Goal: Task Accomplishment & Management: Use online tool/utility

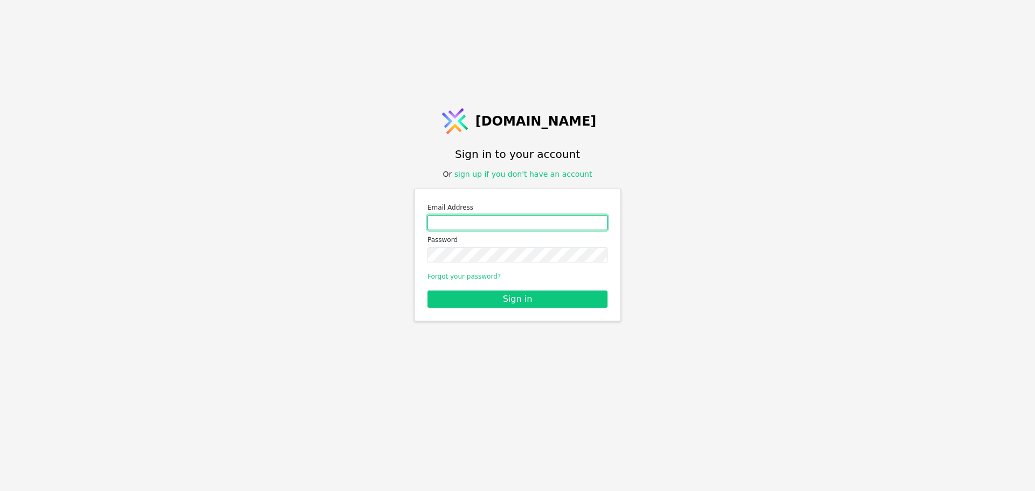
click at [494, 223] on input "Email address" at bounding box center [517, 222] width 180 height 15
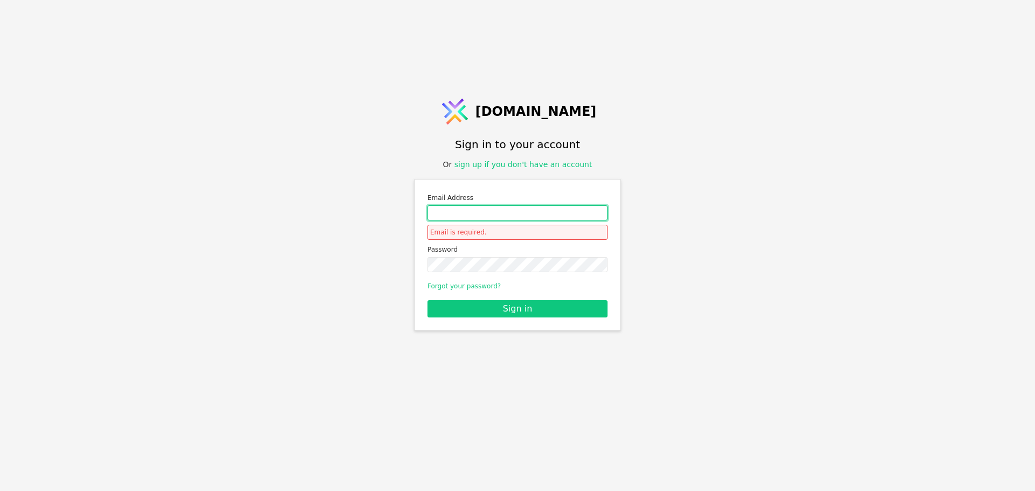
type input "roman.svystun@gmail.com"
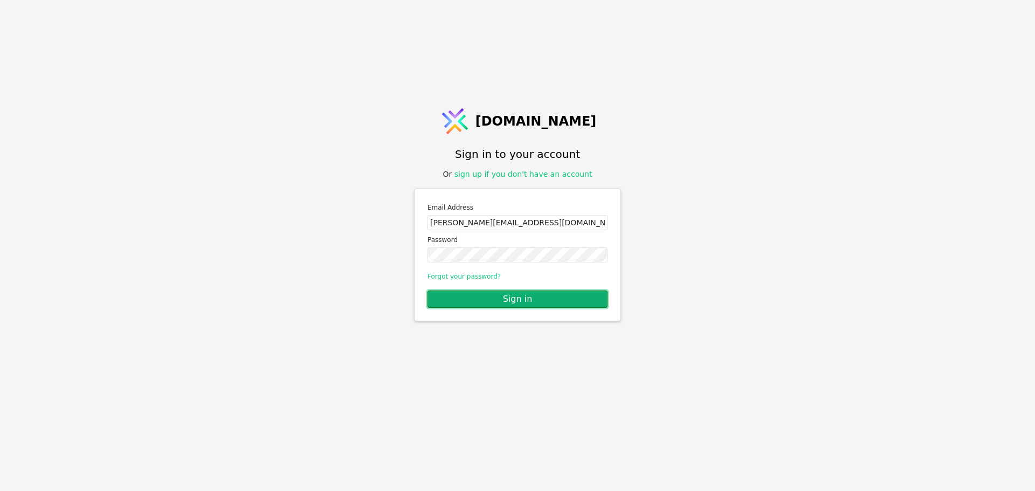
click at [540, 299] on button "Sign in" at bounding box center [517, 299] width 180 height 17
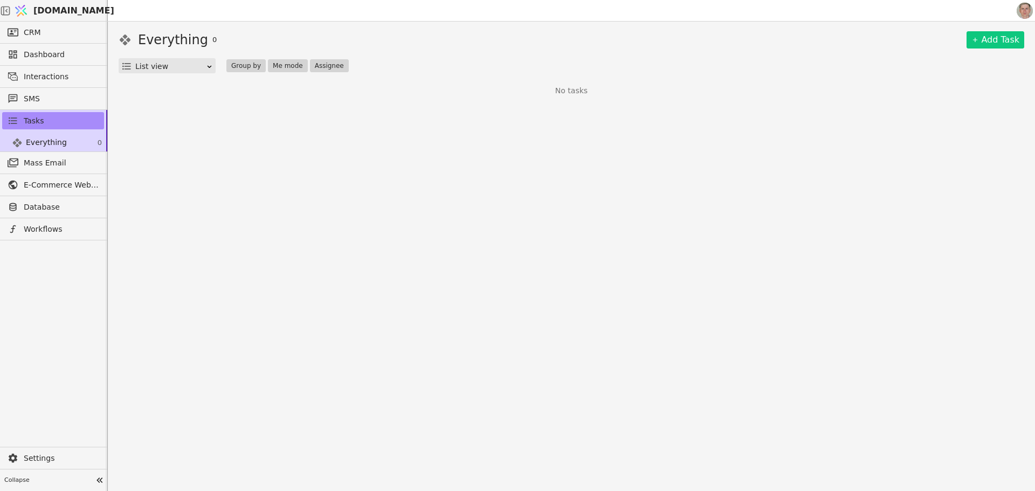
click at [57, 3] on link "[DOMAIN_NAME]" at bounding box center [59, 11] width 97 height 20
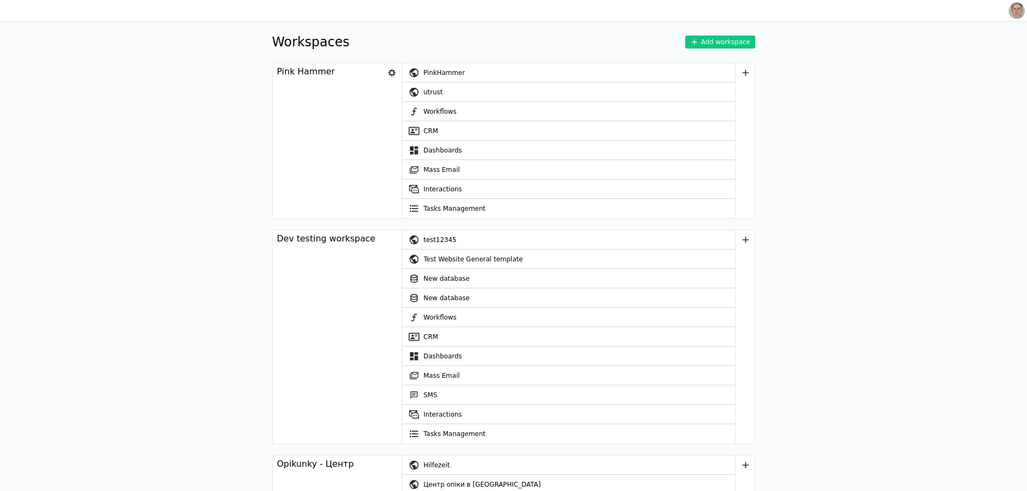
scroll to position [3174, 0]
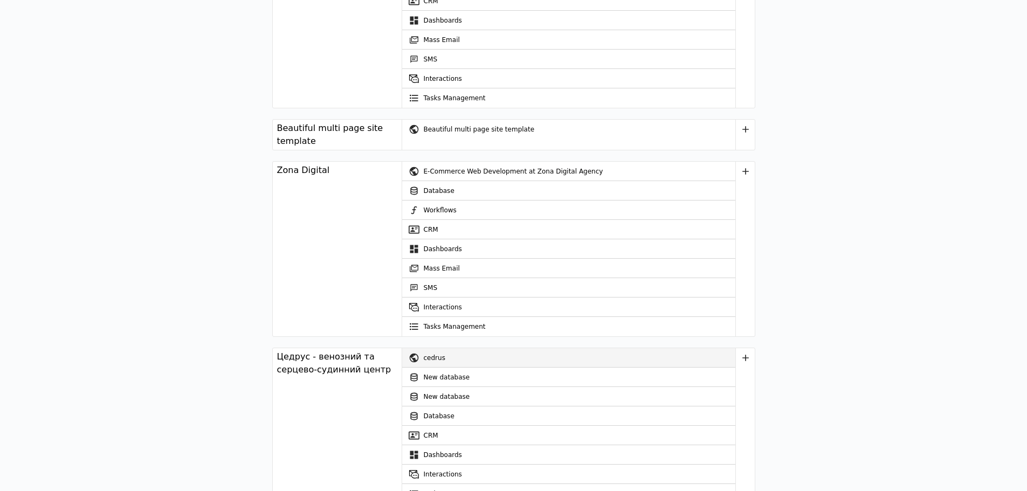
click at [480, 348] on div "cedrus" at bounding box center [580, 357] width 312 height 19
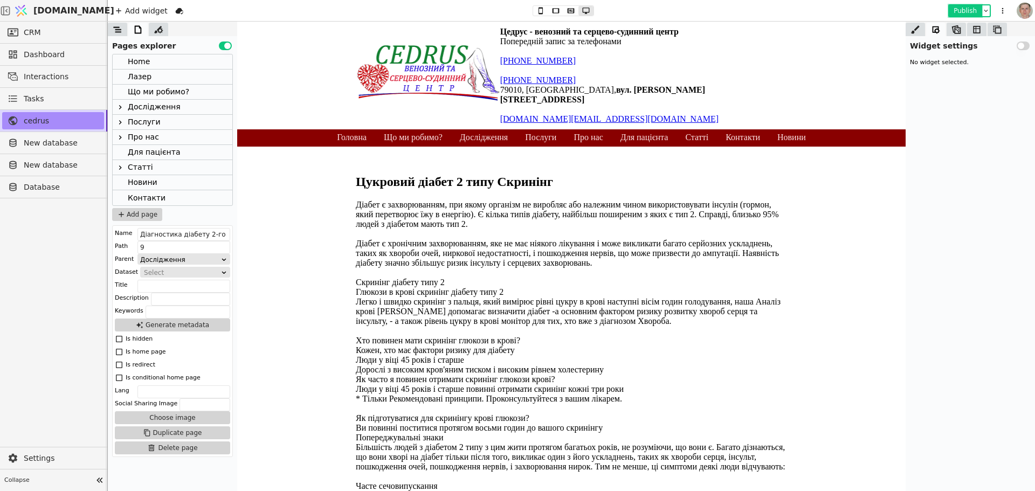
click at [964, 9] on button "Publish" at bounding box center [965, 10] width 32 height 11
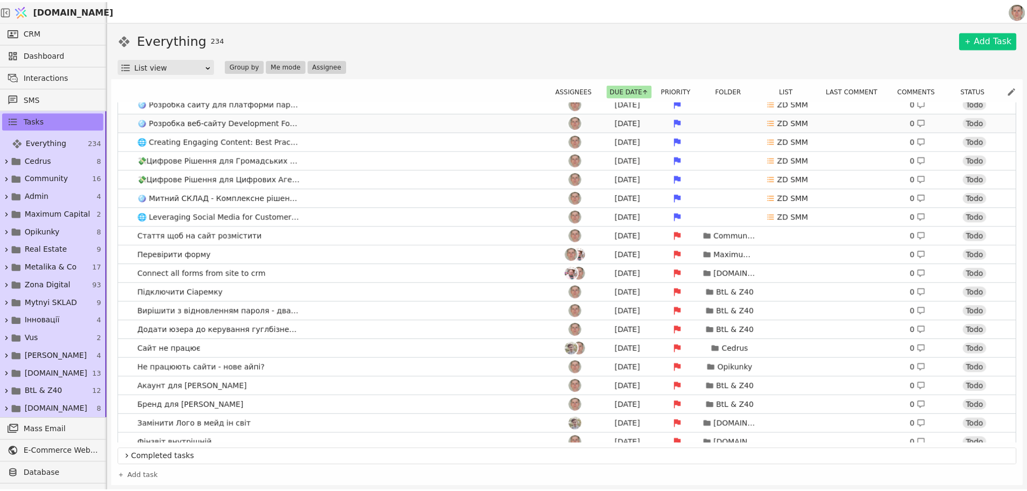
scroll to position [485, 0]
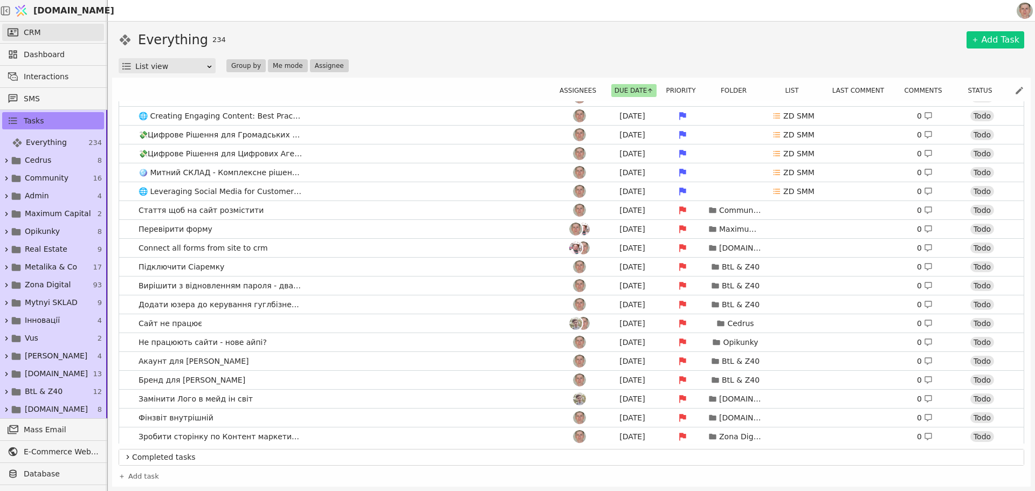
drag, startPoint x: 40, startPoint y: 38, endPoint x: 48, endPoint y: 29, distance: 11.8
click at [41, 37] on link "CRM" at bounding box center [53, 32] width 102 height 17
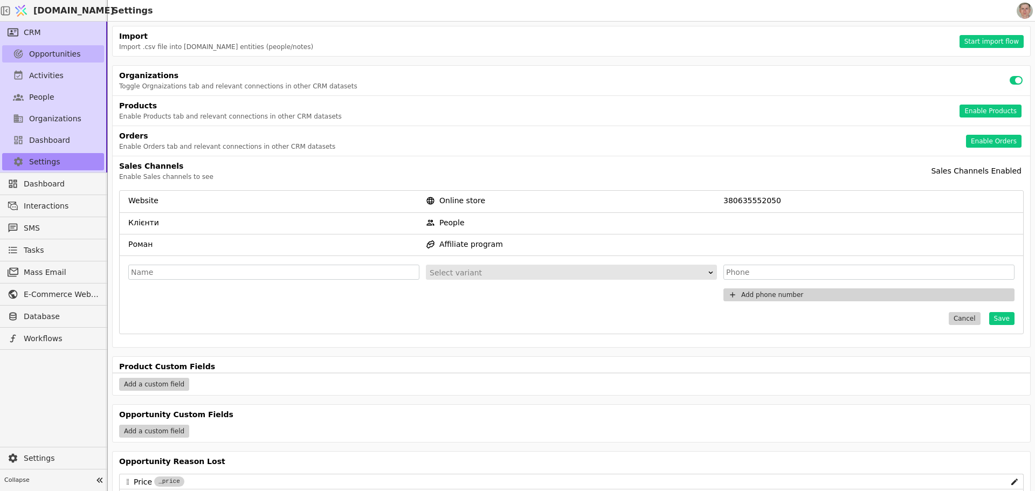
click at [50, 53] on span "Opportunities" at bounding box center [55, 54] width 52 height 11
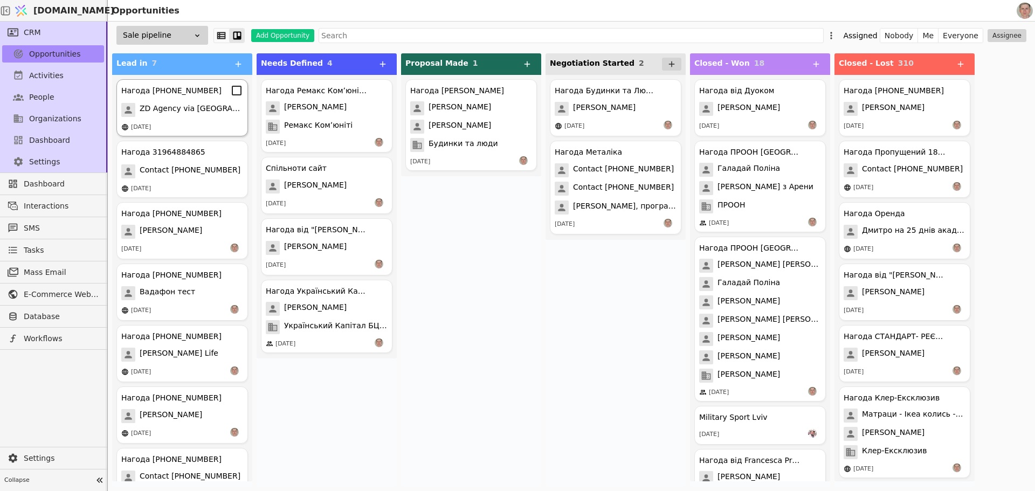
click at [203, 109] on span "ZD Agency via Zadarma" at bounding box center [191, 110] width 103 height 14
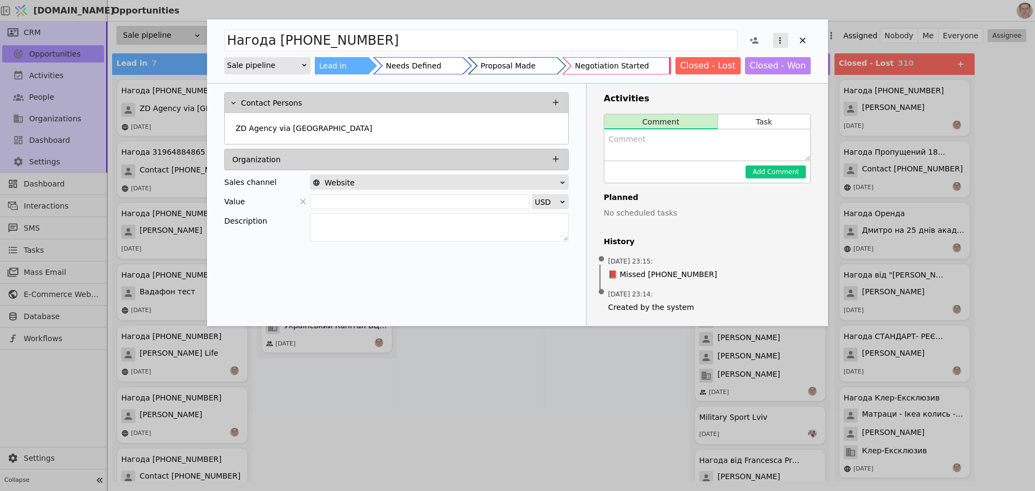
click at [780, 37] on icon "Add Opportunity" at bounding box center [780, 40] width 2 height 6
click at [733, 69] on div "Delete" at bounding box center [723, 75] width 124 height 15
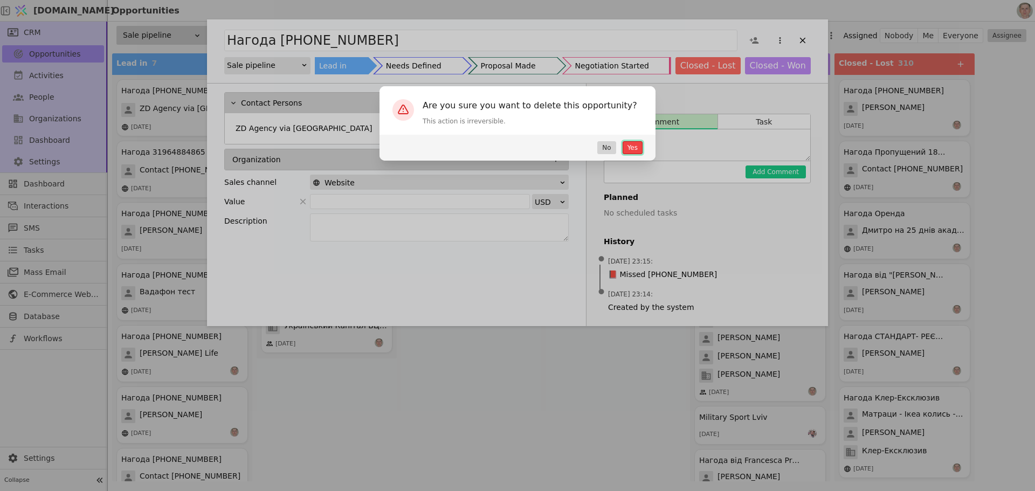
click at [634, 144] on button "Yes" at bounding box center [633, 147] width 20 height 13
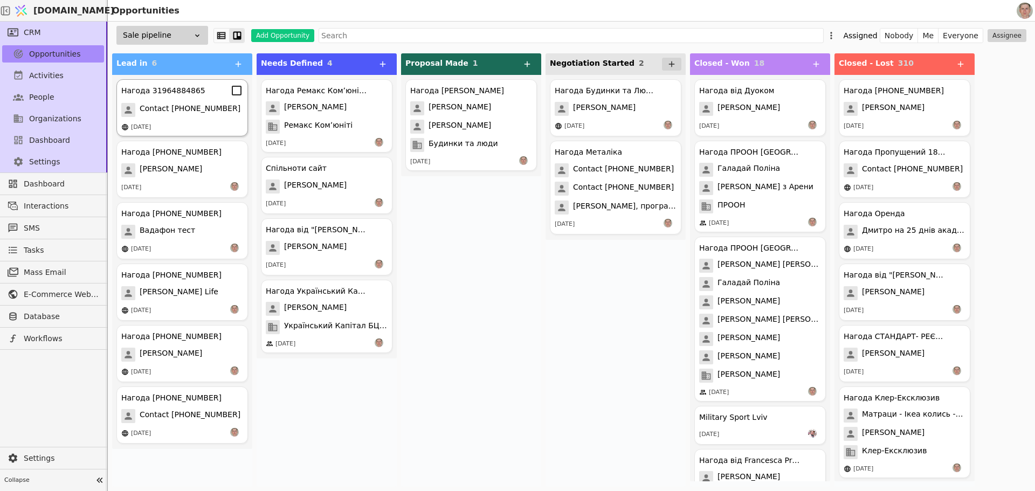
click at [214, 114] on div "Contact 31964884865" at bounding box center [182, 110] width 122 height 14
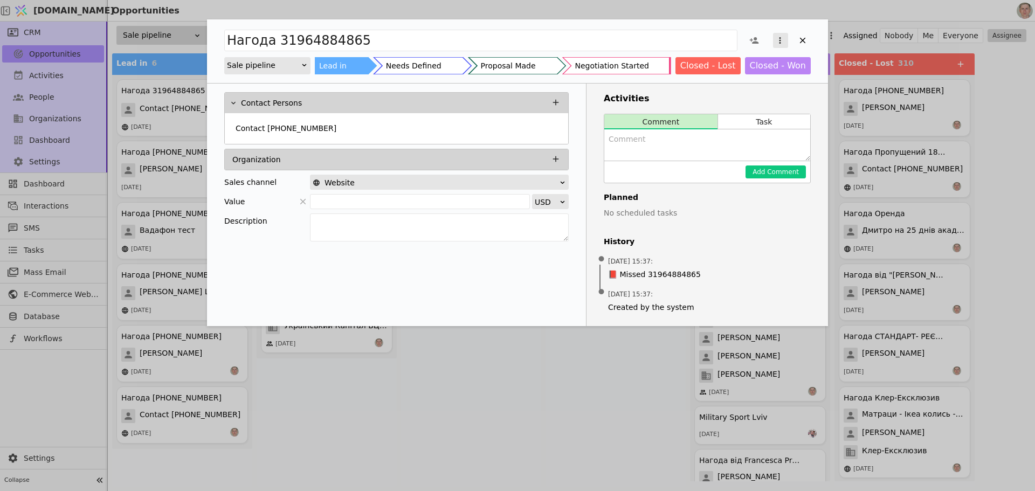
click at [778, 37] on icon "Add Opportunity" at bounding box center [780, 41] width 10 height 10
click at [747, 74] on div "Delete" at bounding box center [723, 75] width 124 height 15
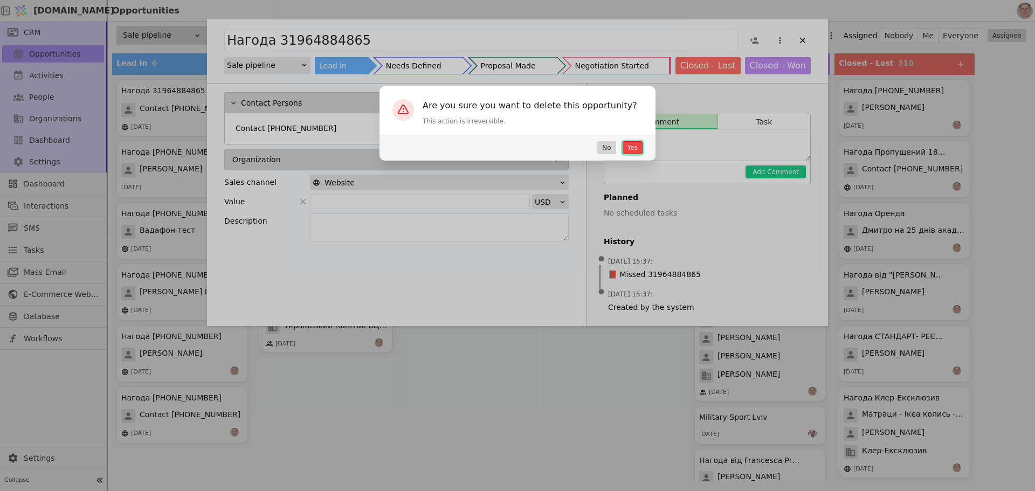
click at [636, 144] on button "Yes" at bounding box center [633, 147] width 20 height 13
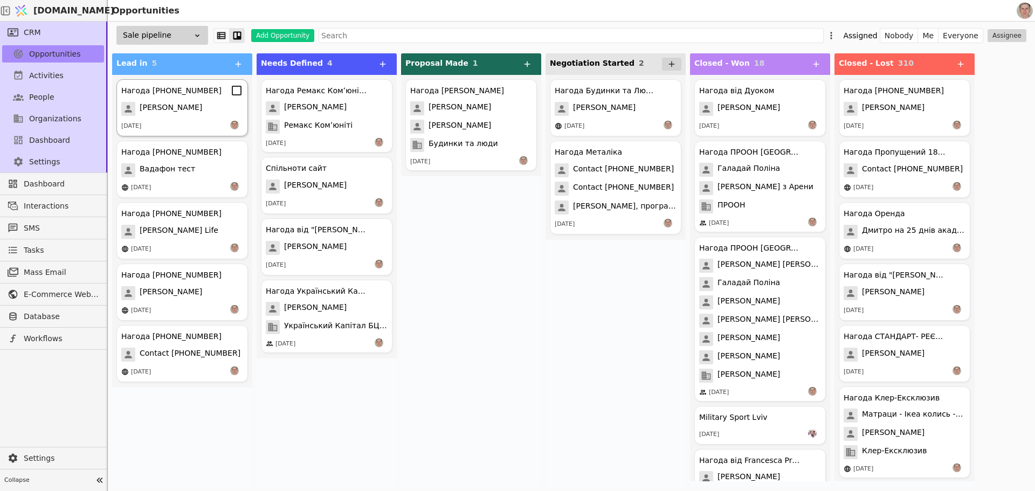
click at [185, 113] on div "Петро С." at bounding box center [182, 109] width 122 height 14
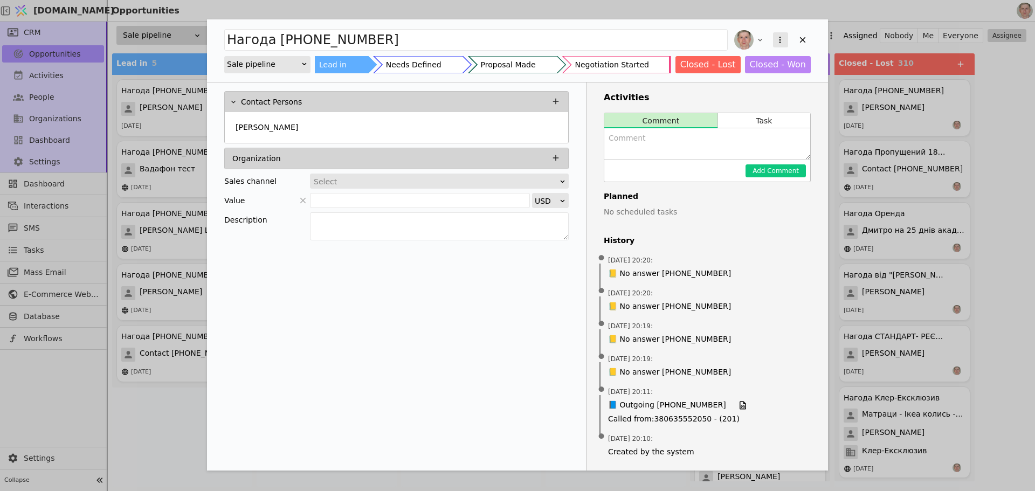
click at [778, 40] on icon "Add Opportunity" at bounding box center [780, 40] width 10 height 10
click at [755, 75] on div "Delete" at bounding box center [723, 74] width 124 height 15
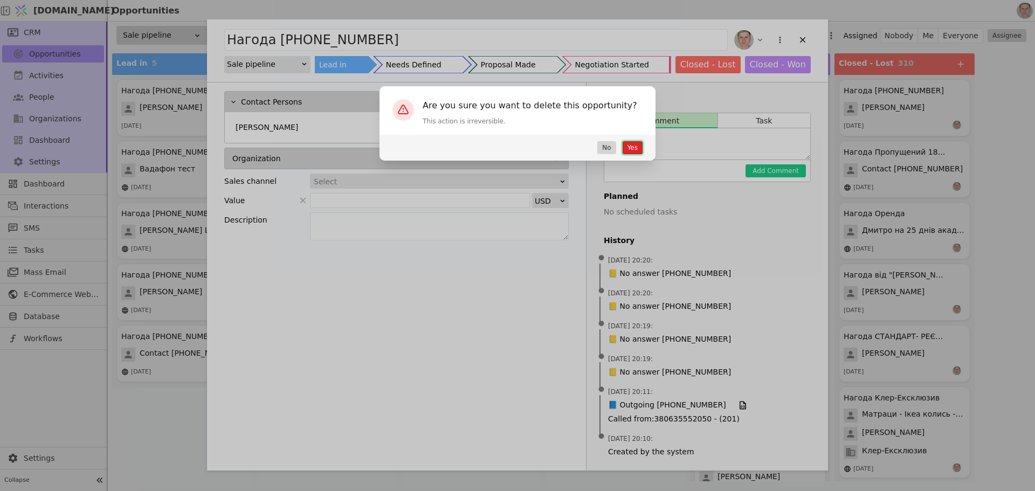
click at [627, 148] on button "Yes" at bounding box center [633, 147] width 20 height 13
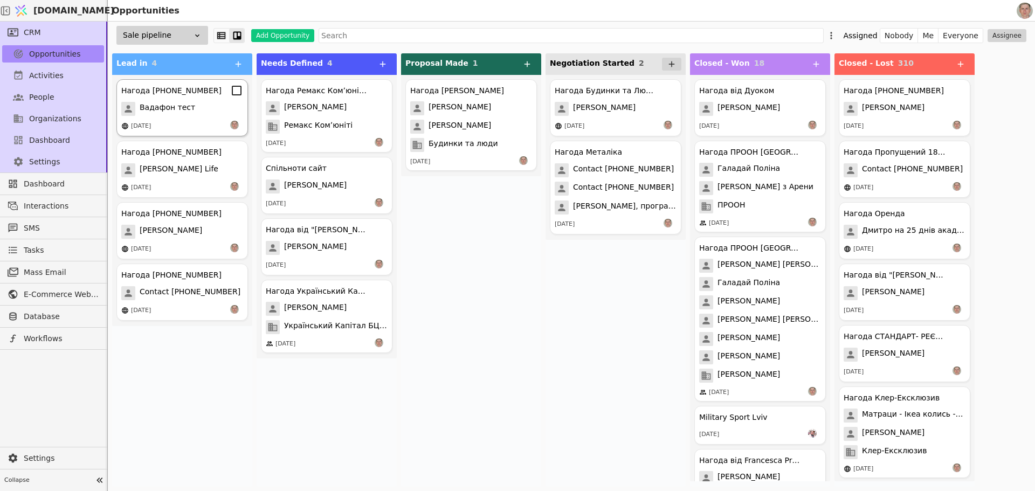
click at [199, 118] on div "Нагода +380505557977 Вадафон тест 11.08.2025" at bounding box center [182, 107] width 132 height 57
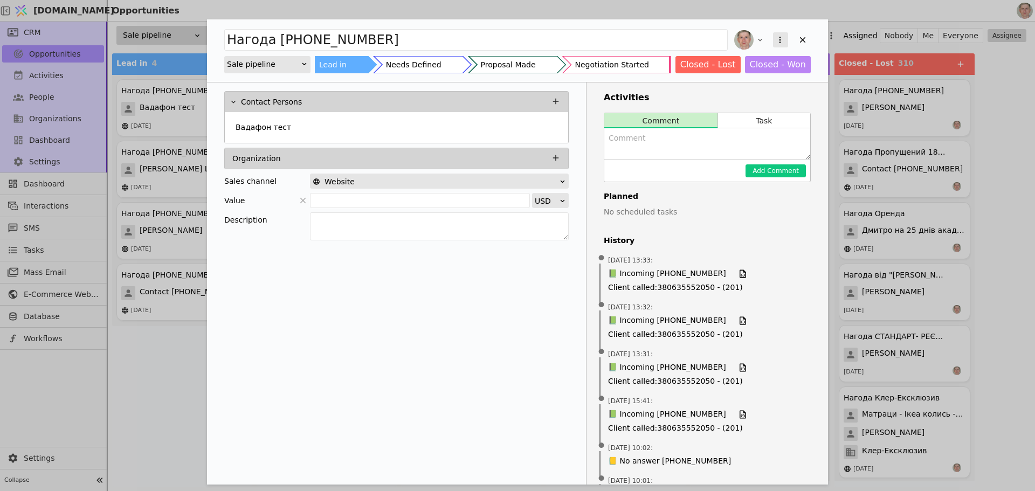
click at [778, 35] on icon "Add Opportunity" at bounding box center [780, 40] width 10 height 10
click at [750, 75] on div "Delete" at bounding box center [723, 74] width 124 height 15
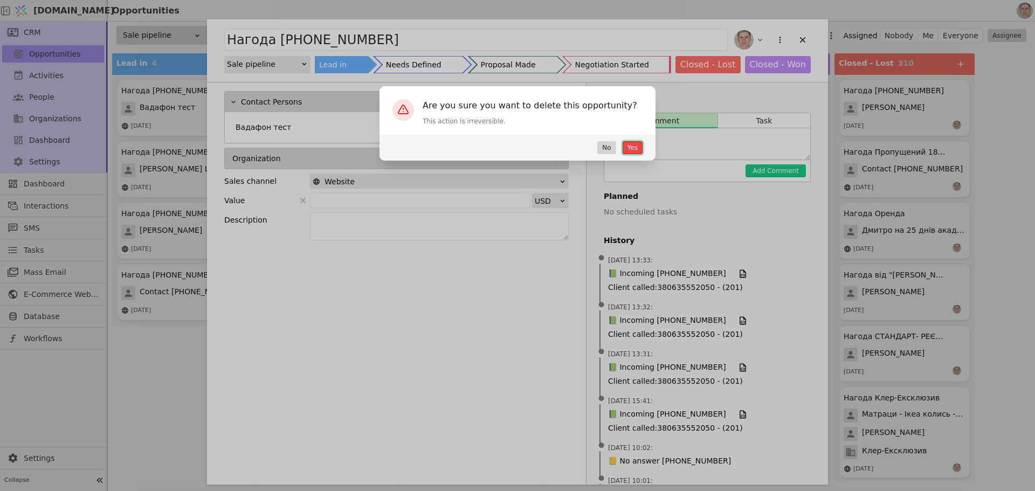
click at [628, 143] on button "Yes" at bounding box center [633, 147] width 20 height 13
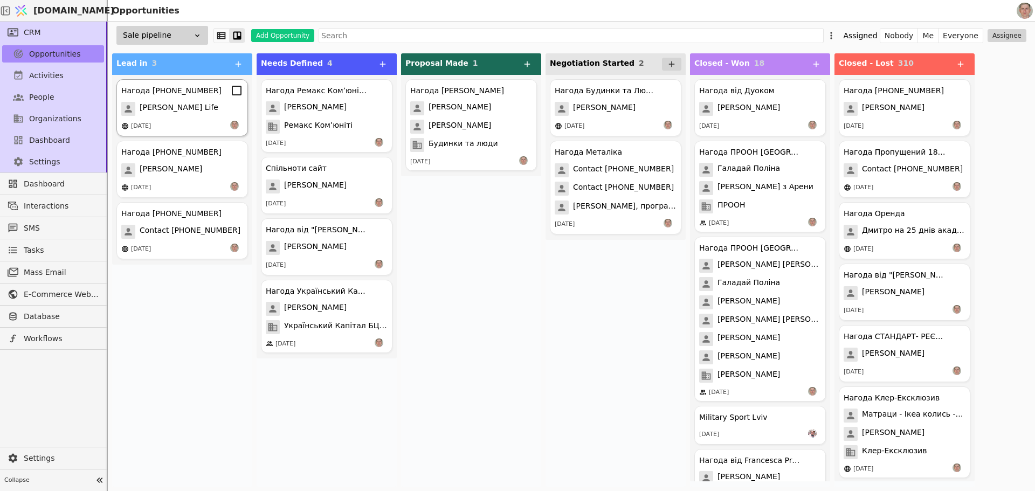
click at [212, 118] on div "Нагода +380633343494 Роман Свистун Life 11.08.2025" at bounding box center [182, 107] width 132 height 57
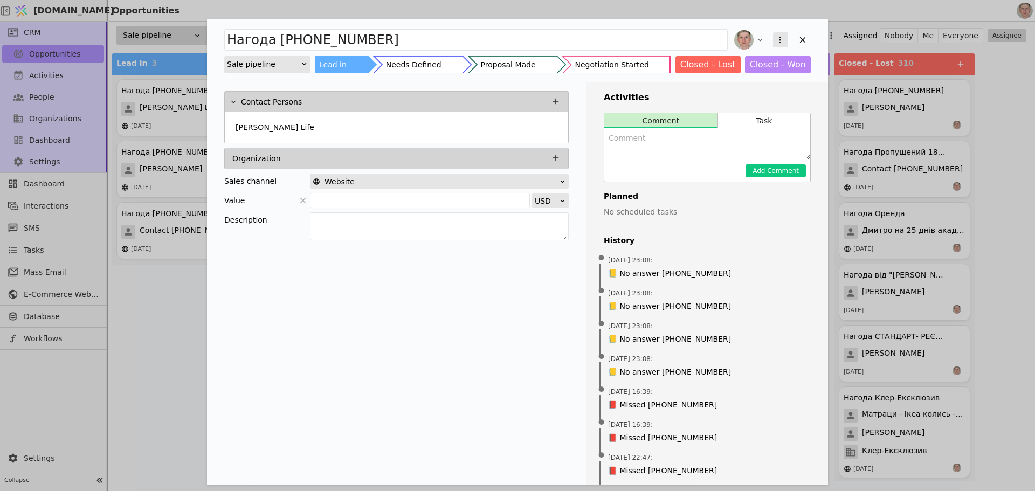
click at [778, 34] on button "Add Opportunity" at bounding box center [780, 39] width 15 height 15
click at [740, 78] on div "Delete" at bounding box center [723, 74] width 124 height 15
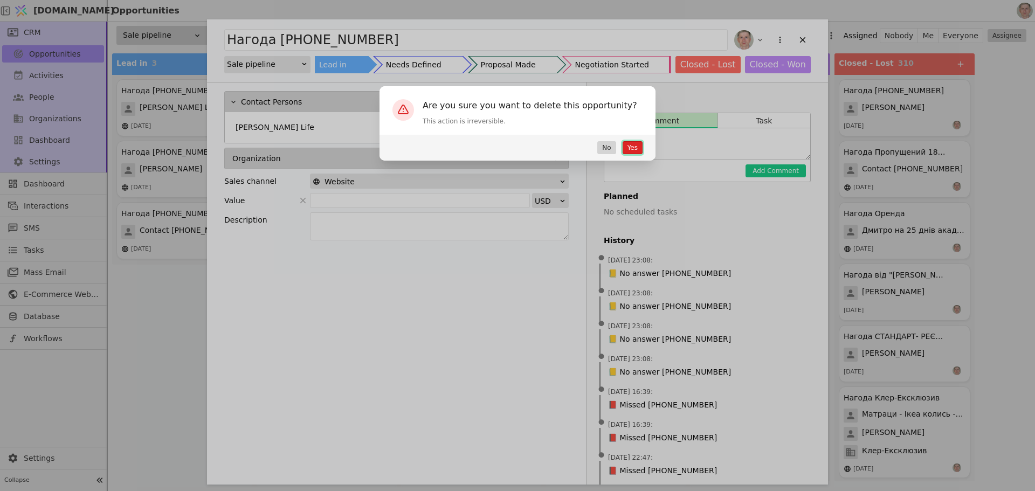
click at [630, 148] on button "Yes" at bounding box center [633, 147] width 20 height 13
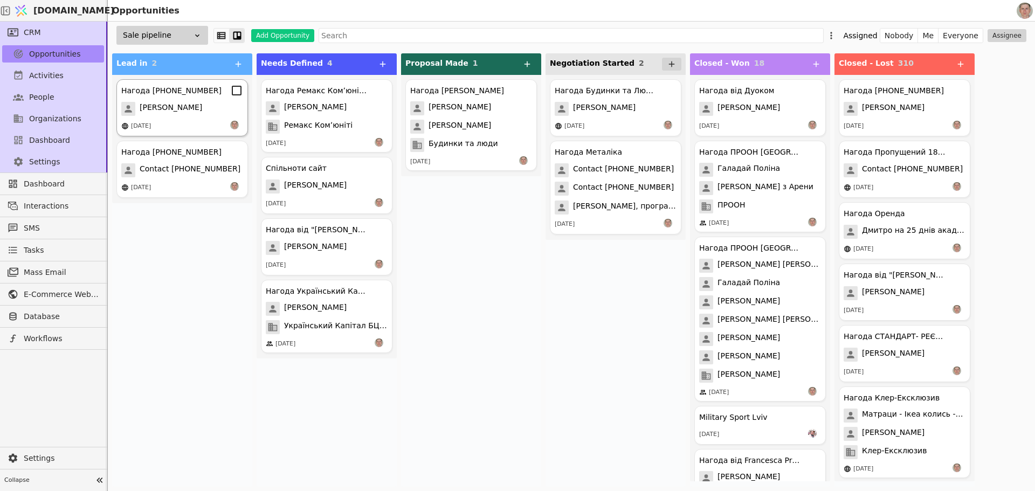
click at [198, 111] on span "Олексій Курилишин" at bounding box center [171, 109] width 63 height 14
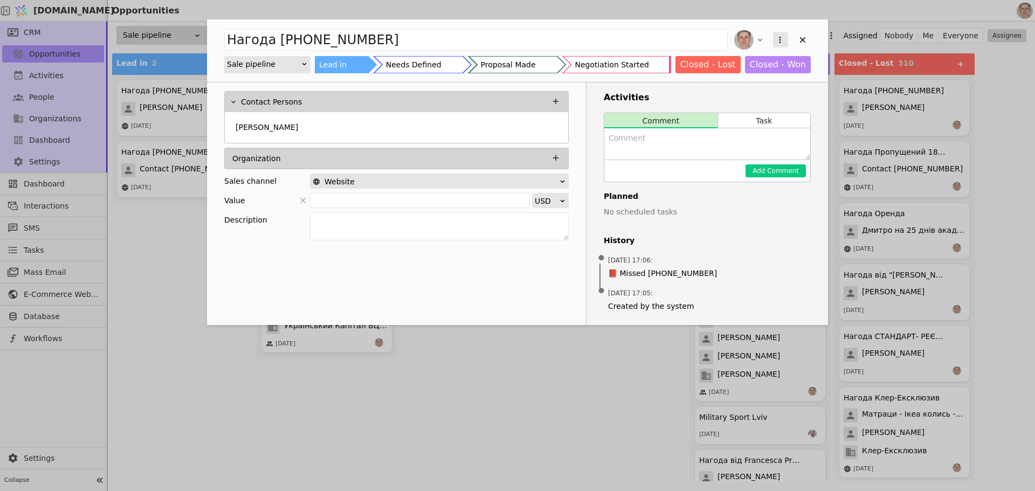
click at [782, 40] on icon "Add Opportunity" at bounding box center [780, 40] width 10 height 10
click at [757, 68] on div "Delete" at bounding box center [723, 74] width 124 height 15
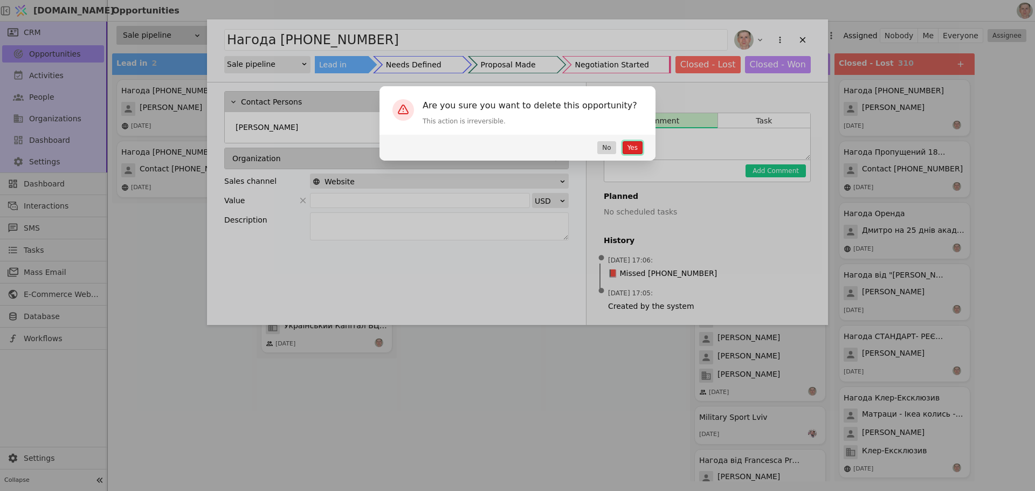
click at [632, 146] on button "Yes" at bounding box center [633, 147] width 20 height 13
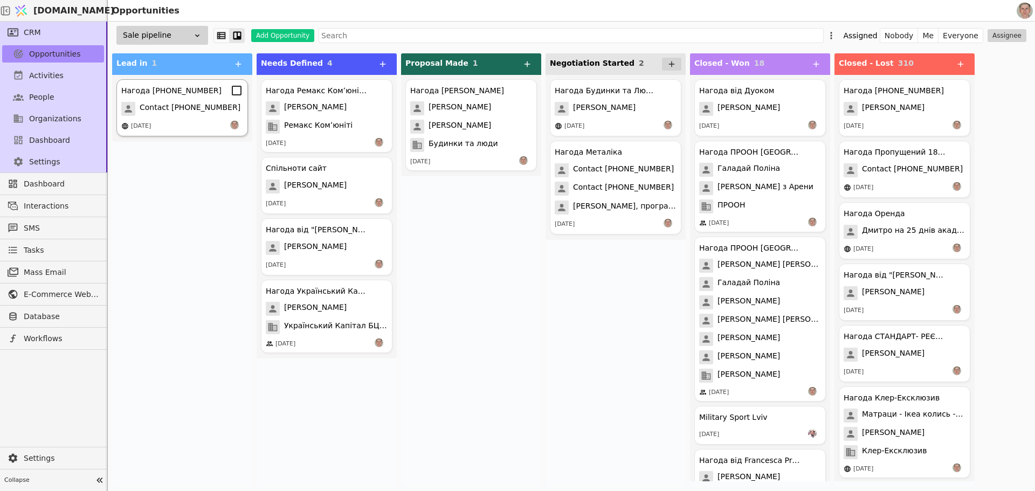
click at [200, 109] on span "Contact +380635433000" at bounding box center [190, 109] width 101 height 14
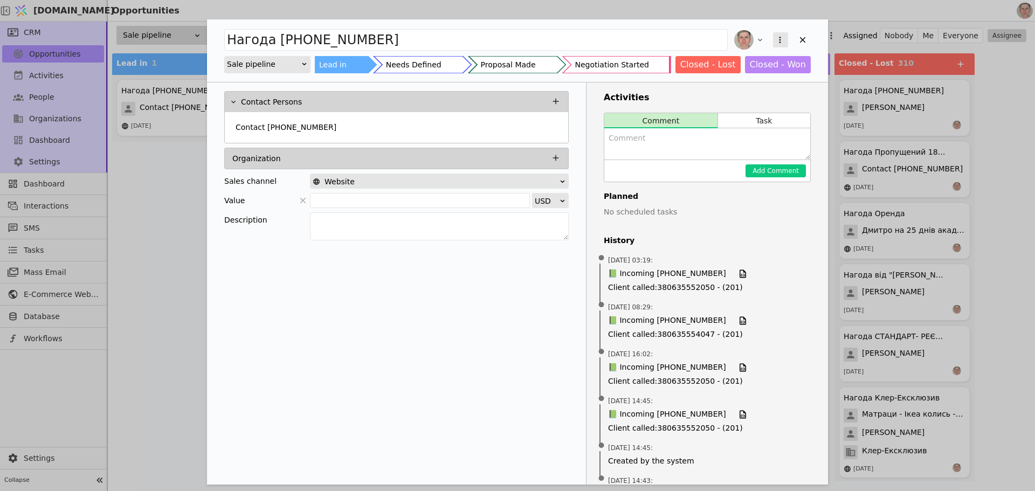
click at [781, 38] on icon "Add Opportunity" at bounding box center [780, 40] width 10 height 10
click at [765, 71] on div "Delete" at bounding box center [723, 74] width 124 height 15
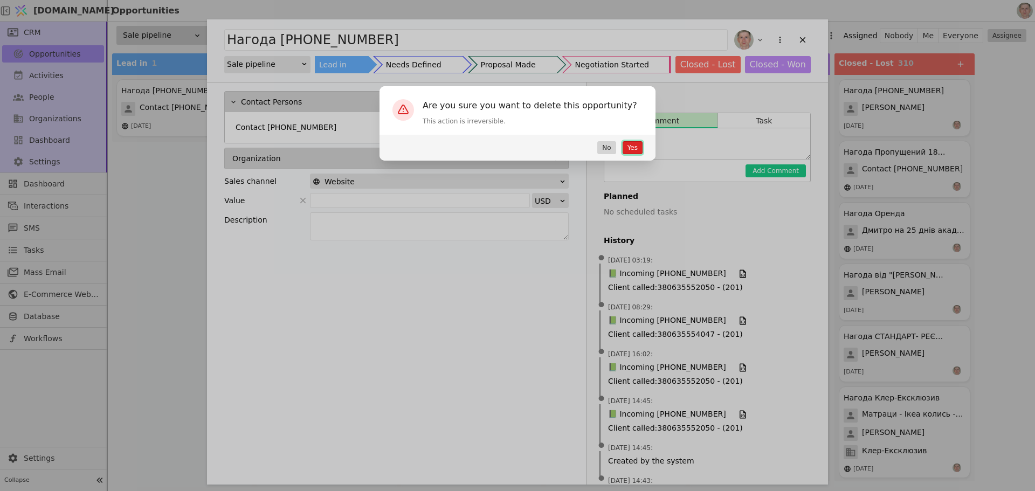
click at [634, 146] on button "Yes" at bounding box center [633, 147] width 20 height 13
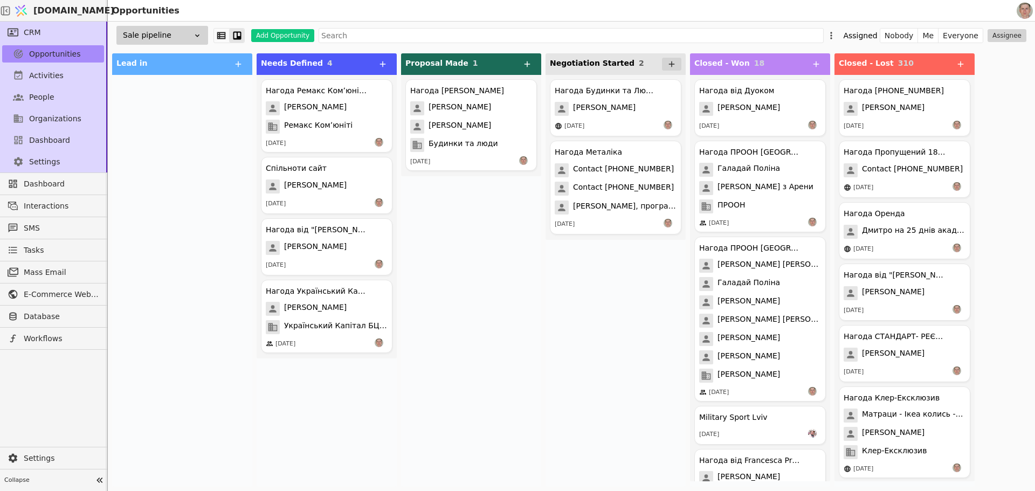
click at [54, 248] on link "Tasks" at bounding box center [53, 249] width 102 height 17
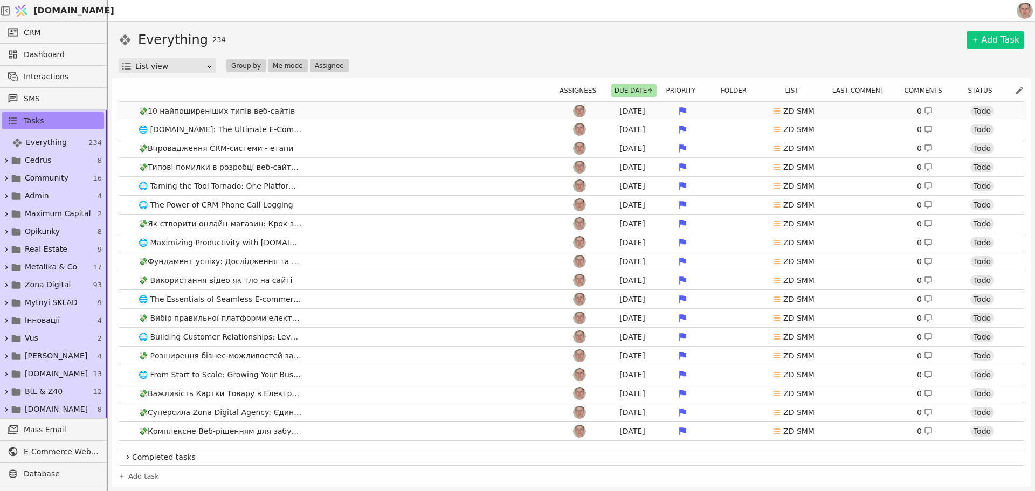
click at [307, 111] on link "💸10 найпоширеніших типів веб-сайтів Jul 22 ZD SMM 0 Todo" at bounding box center [571, 111] width 904 height 18
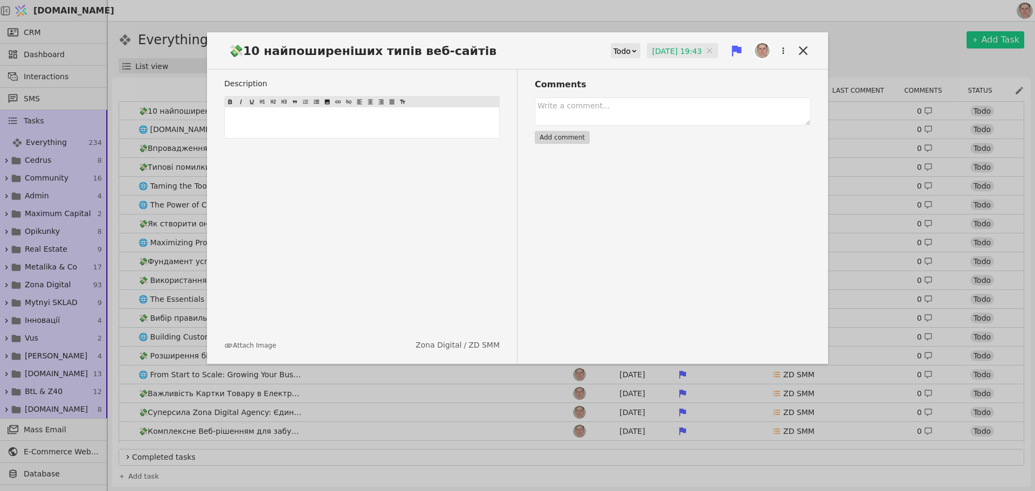
click at [811, 44] on div "💸10 найпоширеніших типів веб-сайтів Todo 22.07.2025 19:43 22.07.2025 19:43" at bounding box center [517, 55] width 621 height 29
click at [807, 47] on icon at bounding box center [803, 50] width 9 height 9
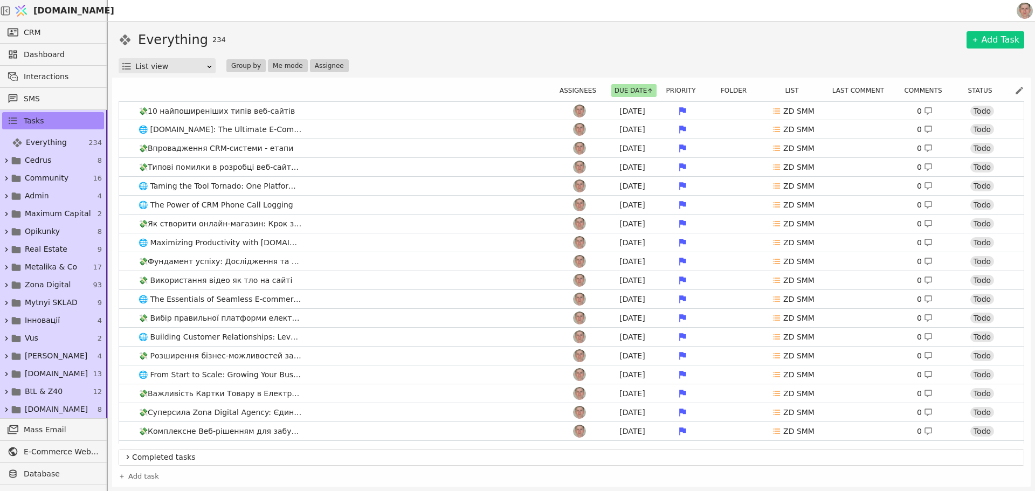
click at [73, 8] on span "[DOMAIN_NAME]" at bounding box center [73, 10] width 81 height 13
click at [54, 224] on link "Opikunky 8" at bounding box center [53, 232] width 106 height 18
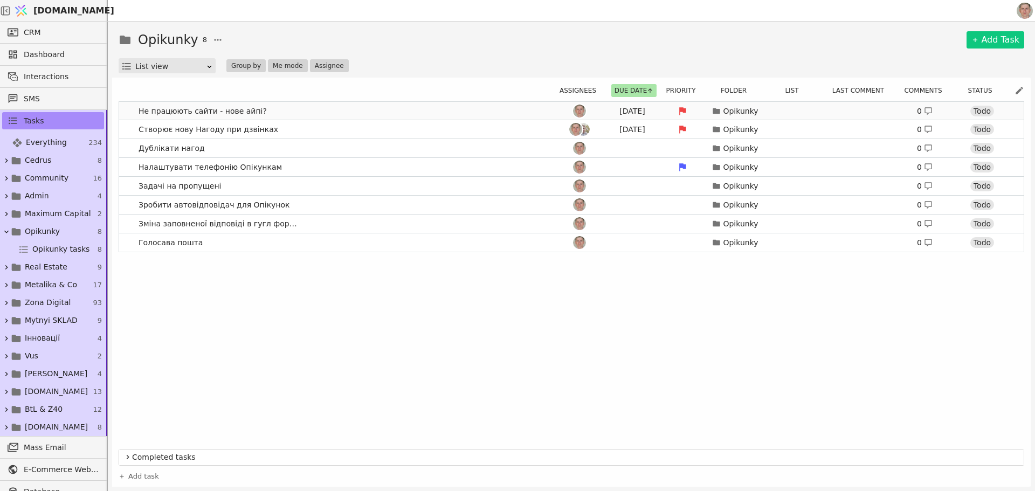
click at [327, 109] on link "Не працюють сайти - нове айпі? [DATE] Opikunky 0 Todo" at bounding box center [571, 111] width 904 height 18
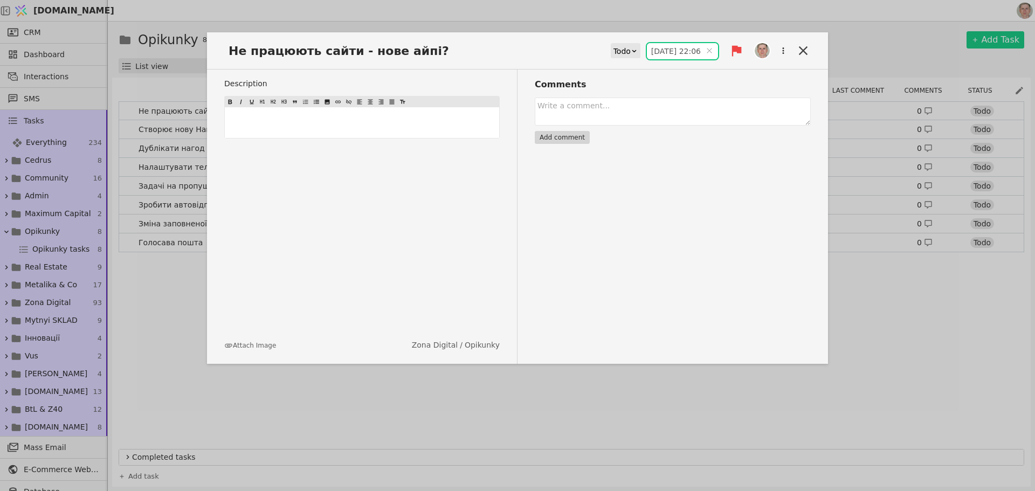
click at [674, 51] on input "[DATE] 22:06" at bounding box center [682, 51] width 71 height 16
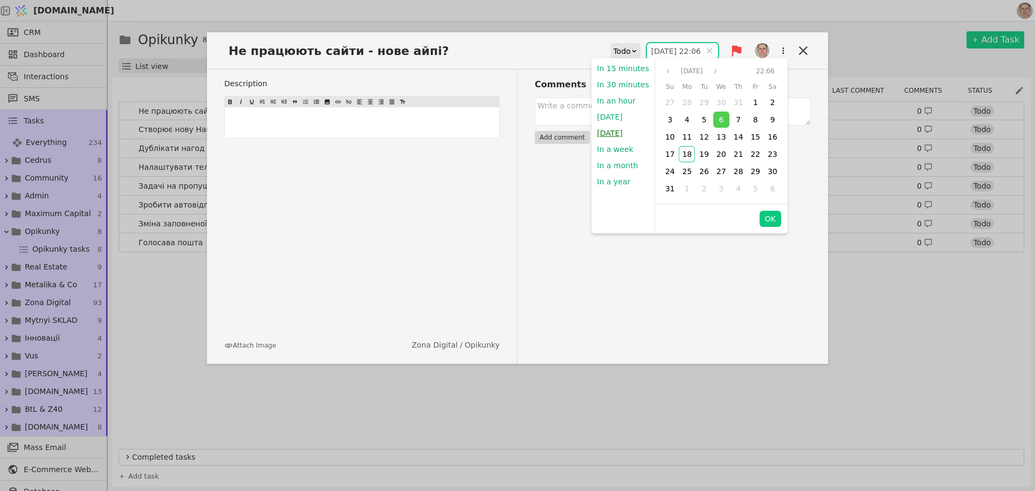
click at [619, 135] on button "[DATE]" at bounding box center [610, 133] width 36 height 16
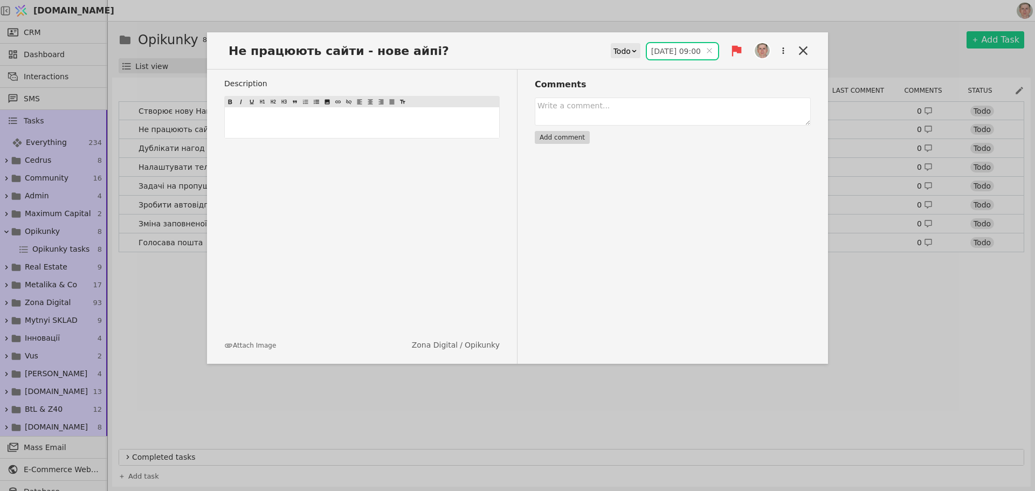
type input "[DATE] 09:00"
click at [631, 110] on textarea at bounding box center [673, 112] width 276 height 28
type textarea "Німецький я поправив"
click at [558, 139] on button "Add comment" at bounding box center [562, 137] width 55 height 13
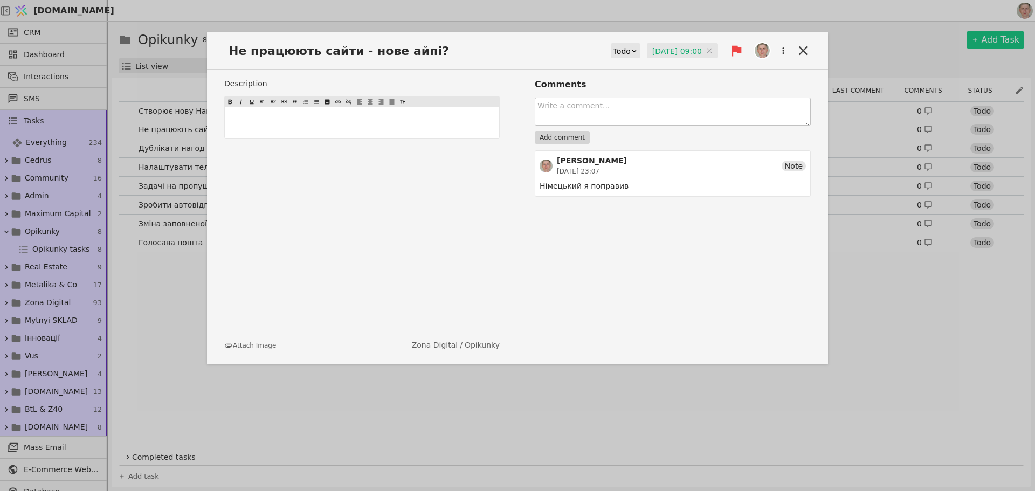
click at [644, 116] on textarea at bounding box center [673, 112] width 276 height 28
type textarea "Лишається сайт Опікунок. Написав Долюку"
click at [571, 137] on button "Add comment" at bounding box center [562, 137] width 55 height 13
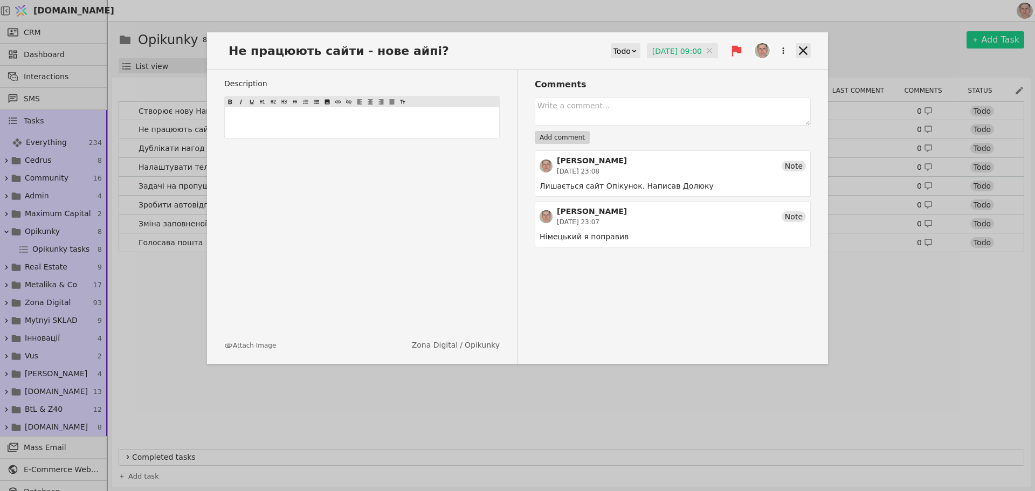
click at [804, 49] on icon at bounding box center [803, 50] width 15 height 15
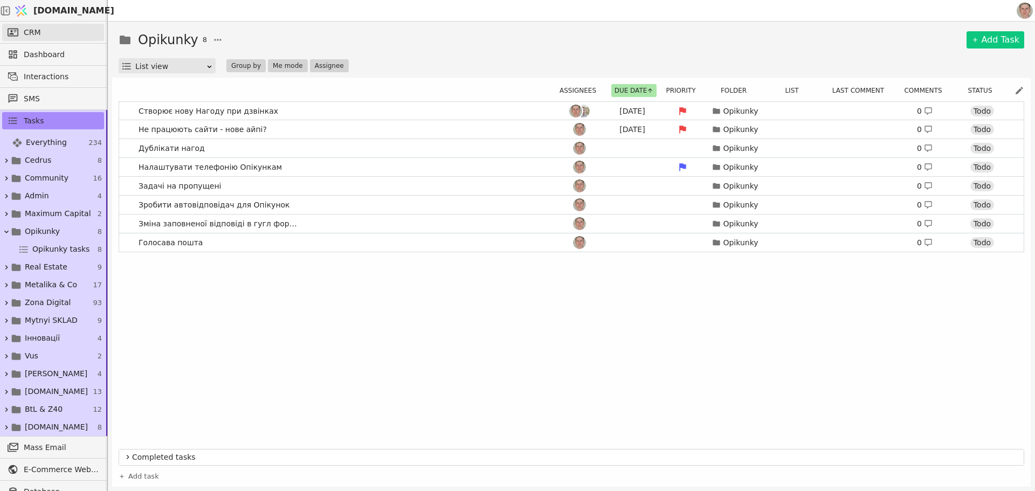
drag, startPoint x: 47, startPoint y: 27, endPoint x: 69, endPoint y: 34, distance: 22.7
click at [47, 27] on link "CRM" at bounding box center [53, 32] width 102 height 17
click at [321, 107] on link "Створює нову Нагоду при дзвінках [DATE] Opikunky 0 Todo" at bounding box center [571, 111] width 904 height 18
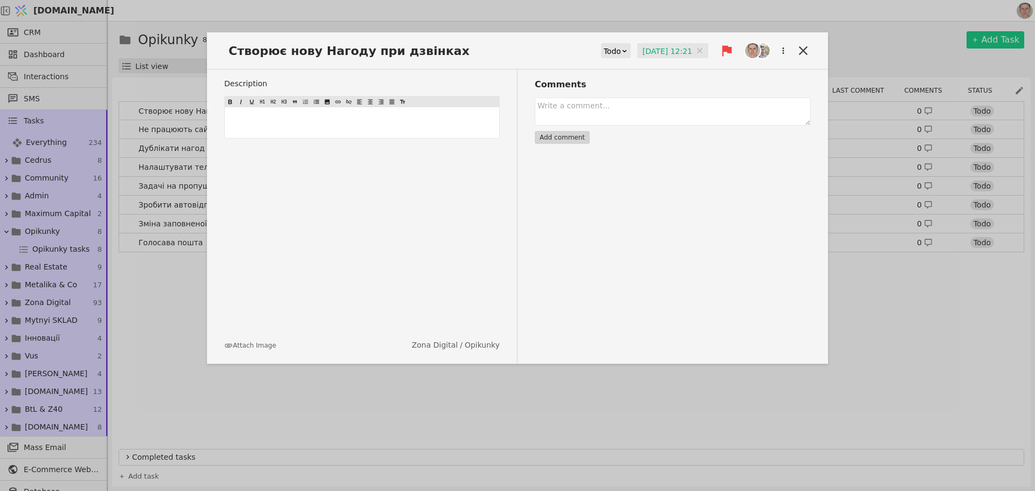
click at [607, 50] on div "Todo" at bounding box center [612, 51] width 17 height 15
click at [610, 115] on div "Done" at bounding box center [618, 114] width 45 height 16
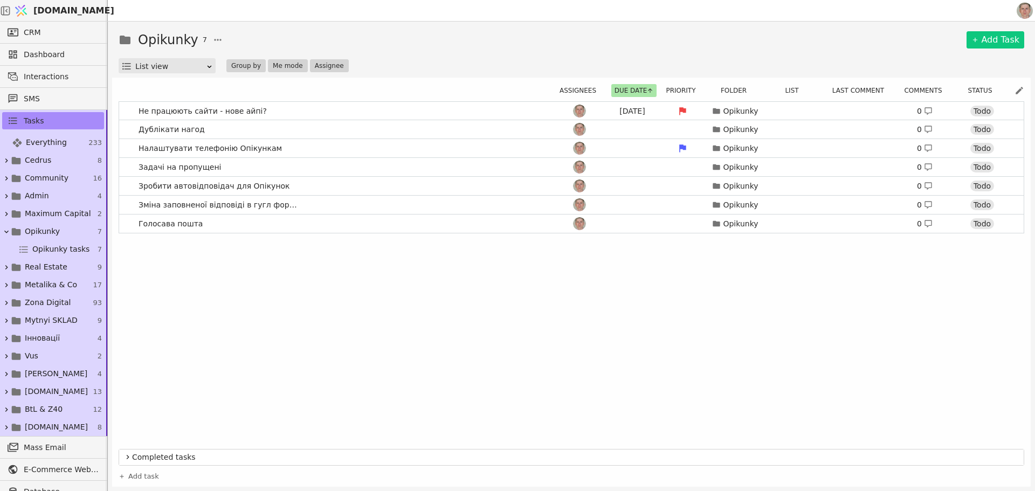
click at [717, 39] on div "Opikunky 7 Add Task" at bounding box center [572, 39] width 906 height 19
click at [51, 141] on span "Everything" at bounding box center [46, 142] width 41 height 11
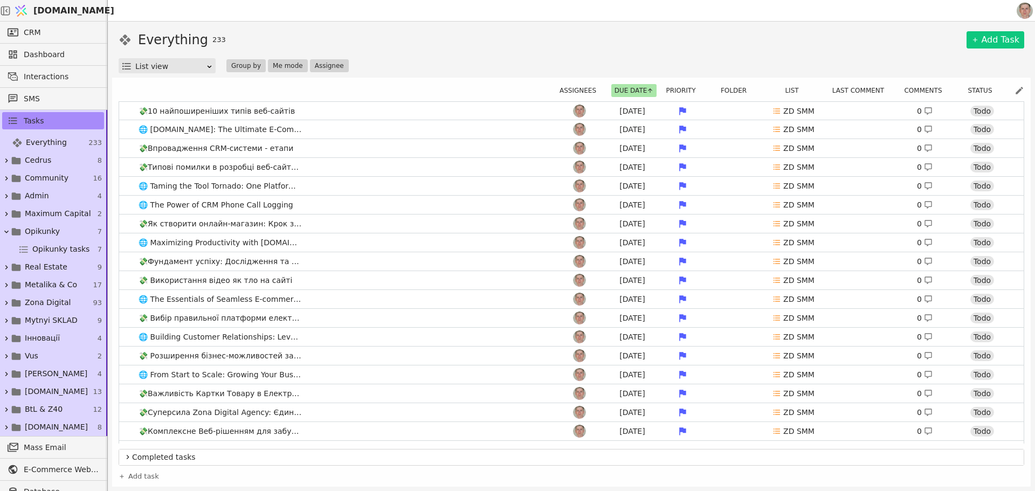
click at [431, 48] on div "Everything 233 Add Task" at bounding box center [572, 39] width 906 height 19
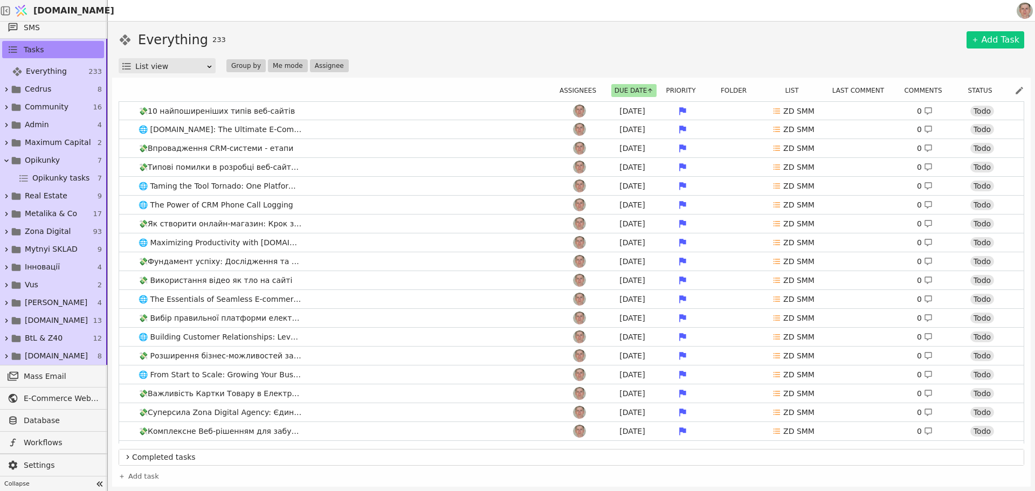
scroll to position [72, 0]
click at [61, 418] on span "Database" at bounding box center [61, 420] width 75 height 11
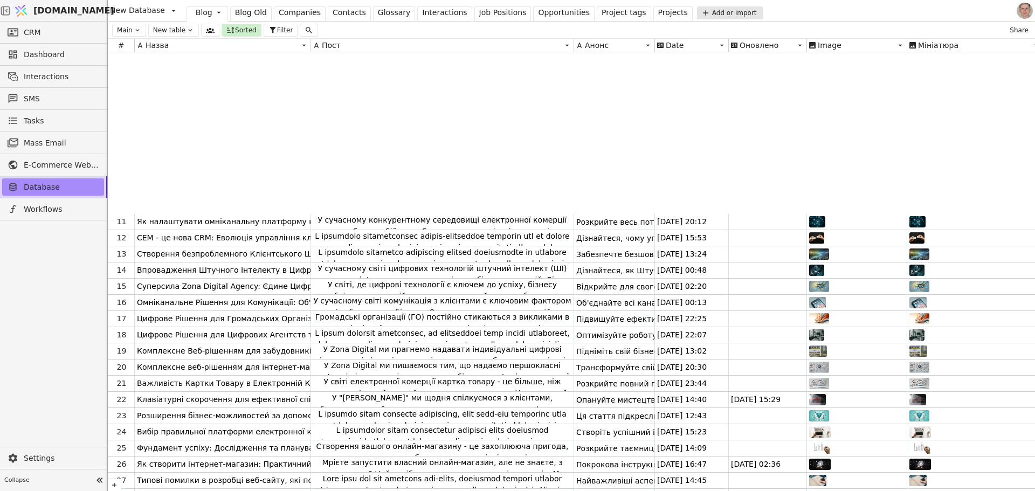
scroll to position [184, 0]
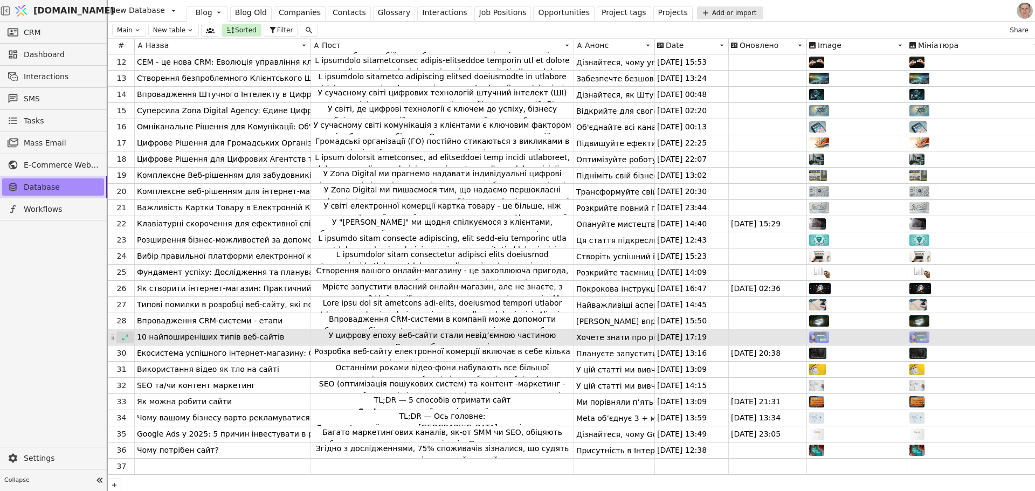
click at [120, 331] on div at bounding box center [124, 337] width 17 height 12
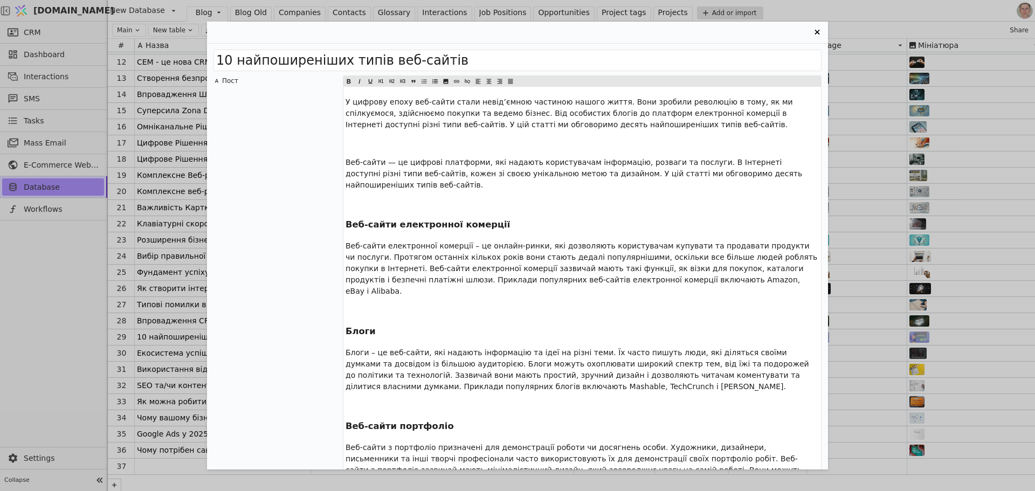
scroll to position [0, 0]
click at [422, 220] on span "Веб-сайти електронної комерції" at bounding box center [428, 225] width 164 height 10
click at [385, 199] on p "﻿" at bounding box center [582, 204] width 473 height 11
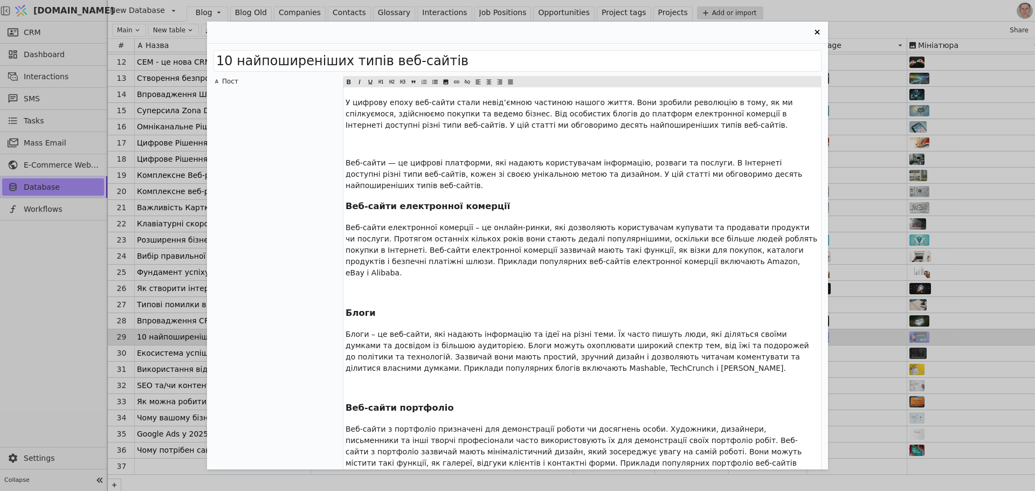
click at [362, 286] on p "﻿" at bounding box center [582, 291] width 473 height 11
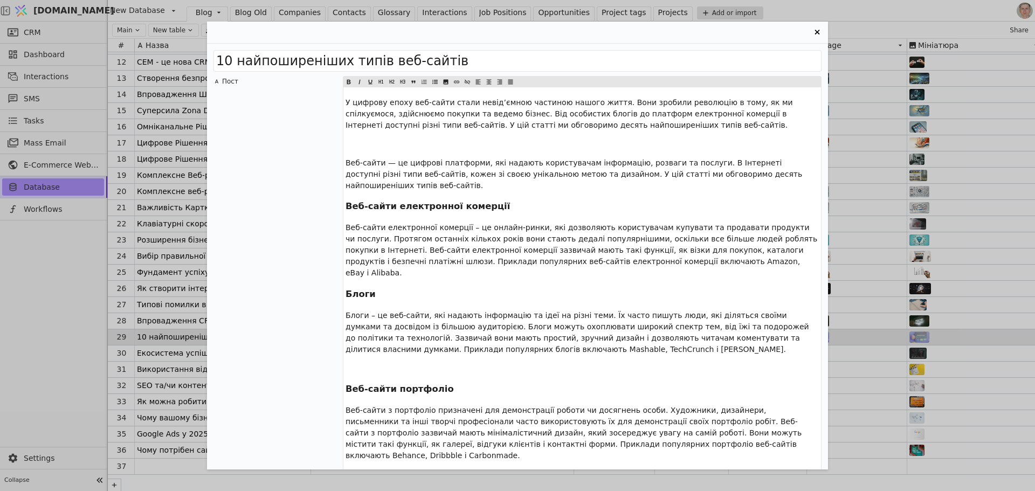
click at [376, 363] on p "﻿" at bounding box center [582, 368] width 473 height 11
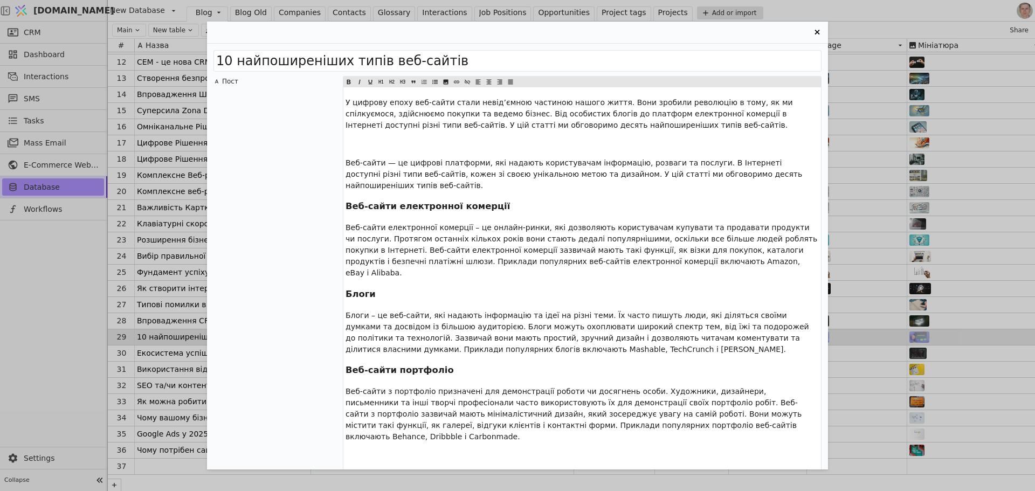
click at [383, 365] on span "Веб-сайти портфоліо" at bounding box center [400, 370] width 108 height 10
click at [392, 80] on icon "Entry Card" at bounding box center [392, 81] width 6 height 13
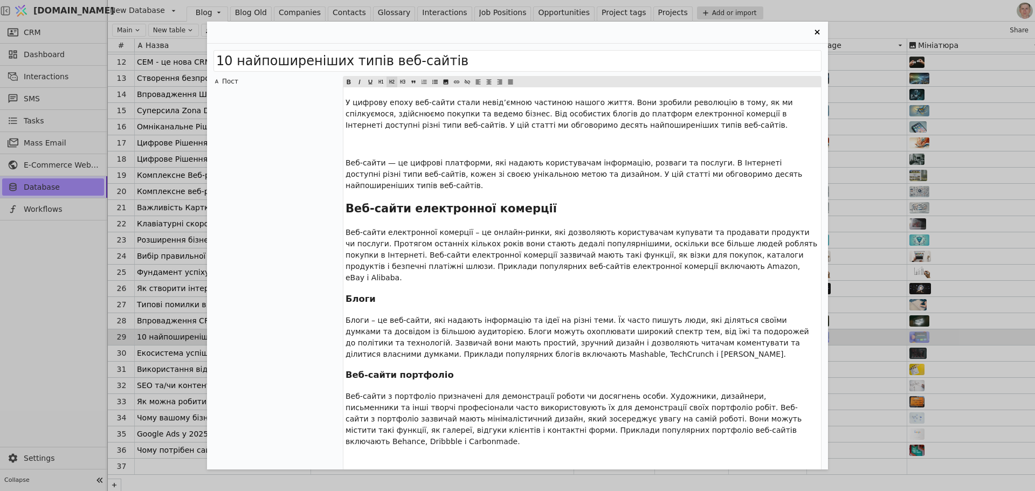
click at [365, 294] on span "Блоги" at bounding box center [361, 299] width 30 height 10
click at [391, 80] on icon "Entry Card" at bounding box center [392, 81] width 6 height 13
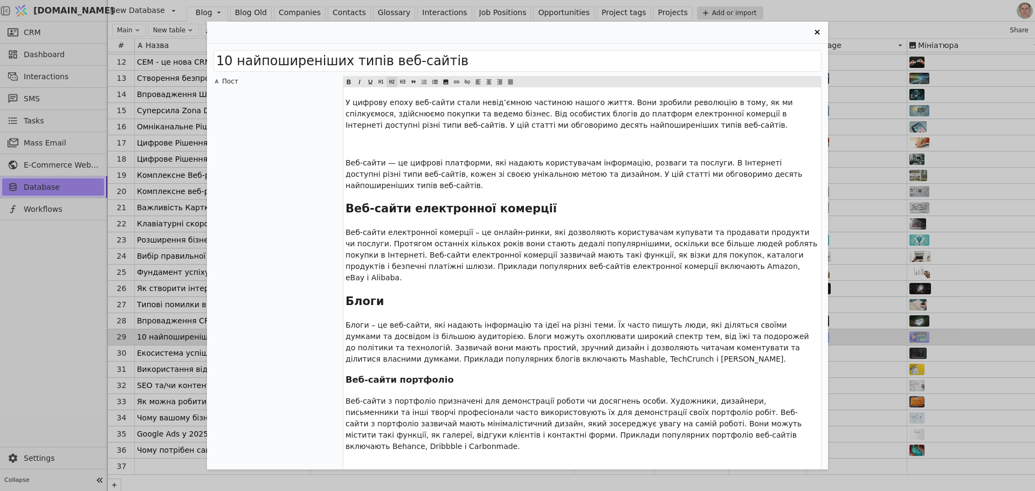
click at [386, 375] on span "Веб-сайти портфоліо" at bounding box center [400, 380] width 108 height 10
click at [394, 79] on icon "Entry Card" at bounding box center [392, 81] width 6 height 13
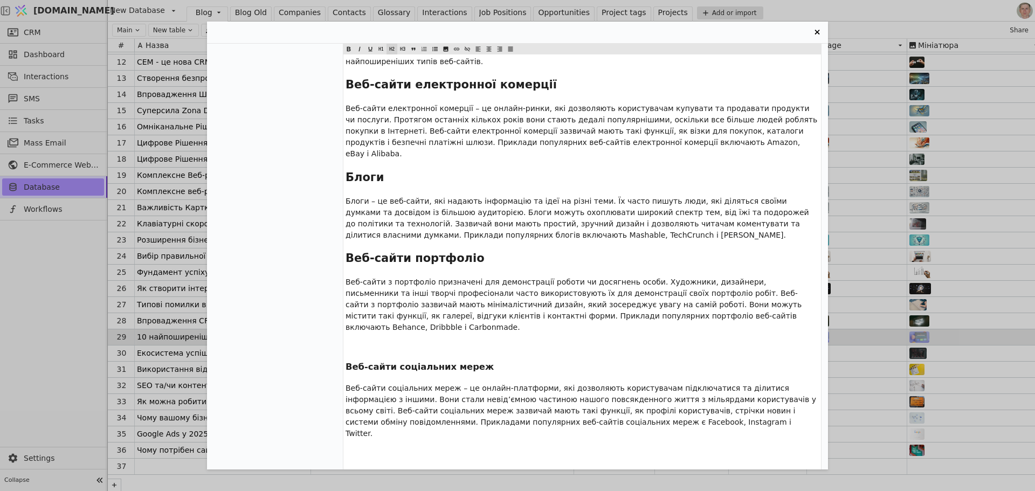
scroll to position [162, 0]
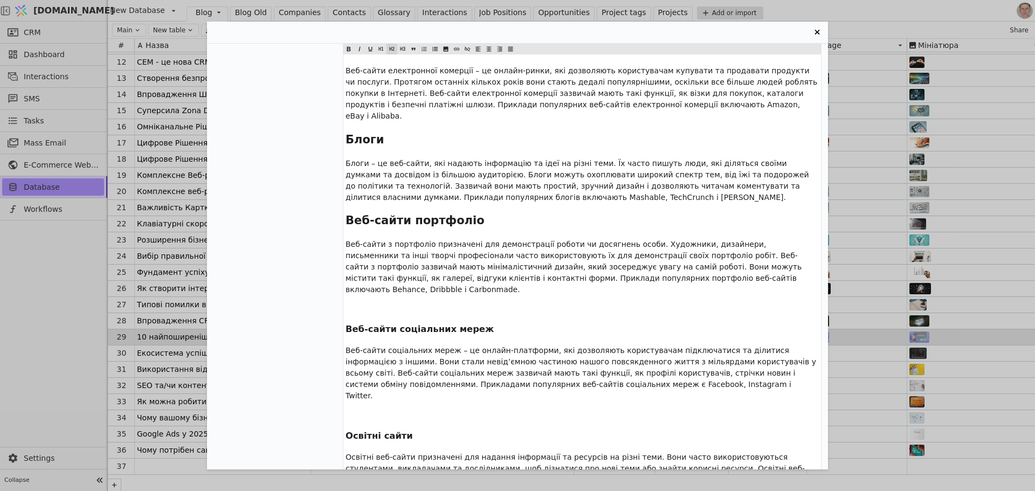
click at [401, 324] on span "Веб-сайти соціальних мереж" at bounding box center [420, 329] width 148 height 10
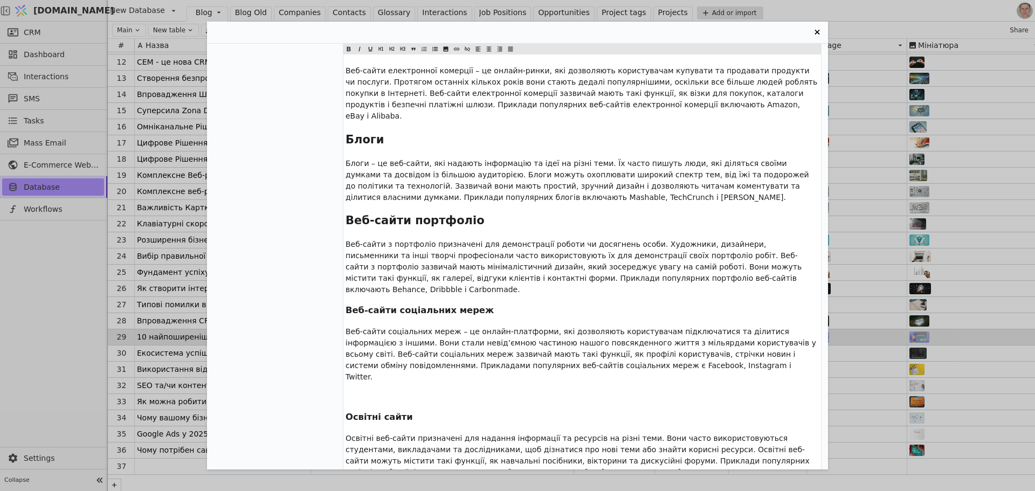
click at [372, 390] on p "﻿" at bounding box center [582, 395] width 473 height 11
